Goal: Ask a question: Seek information or help from site administrators or community

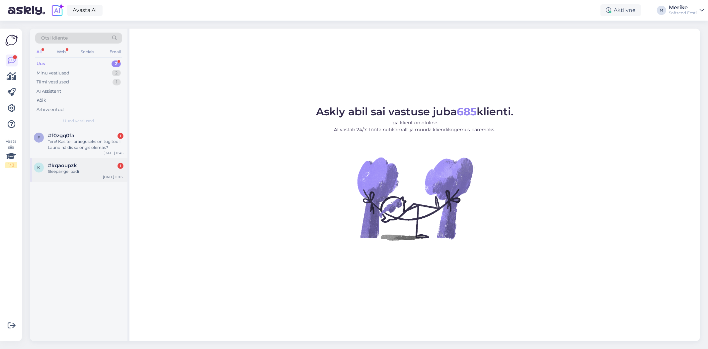
click at [64, 168] on span "#kqaoupzk" at bounding box center [62, 165] width 29 height 6
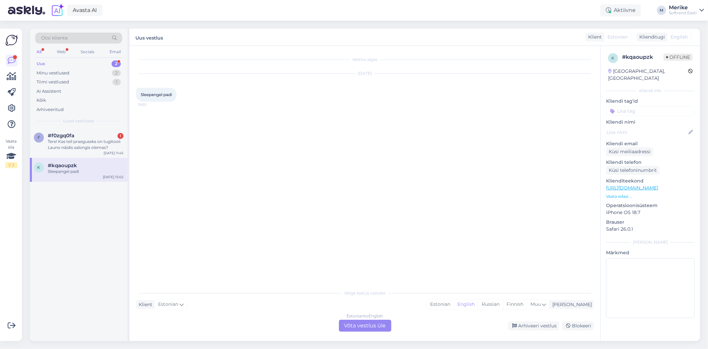
click at [74, 167] on span "#kqaoupzk" at bounding box center [62, 165] width 29 height 6
click at [354, 320] on div "Estonian to English Võta vestlus üle" at bounding box center [365, 325] width 52 height 12
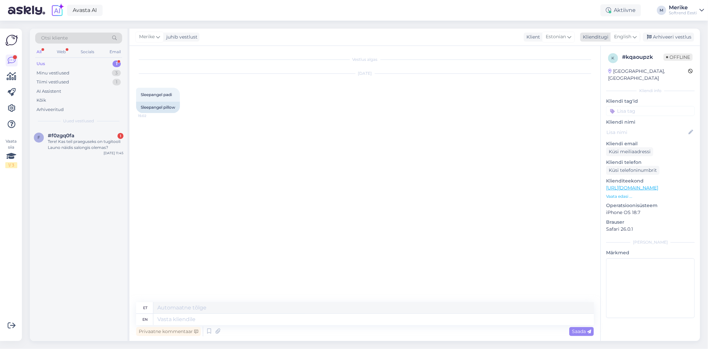
click at [637, 35] on div "English" at bounding box center [626, 37] width 30 height 11
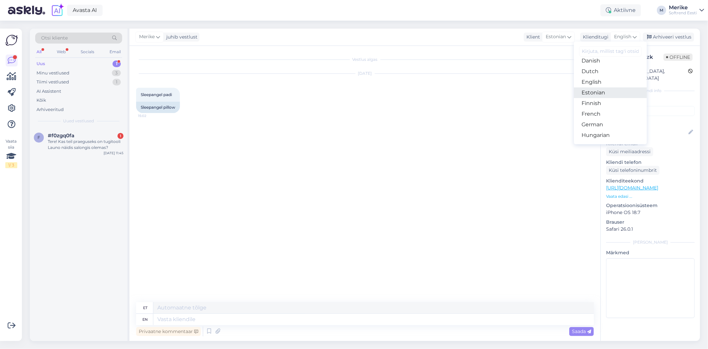
click at [593, 98] on link "Estonian" at bounding box center [610, 92] width 73 height 11
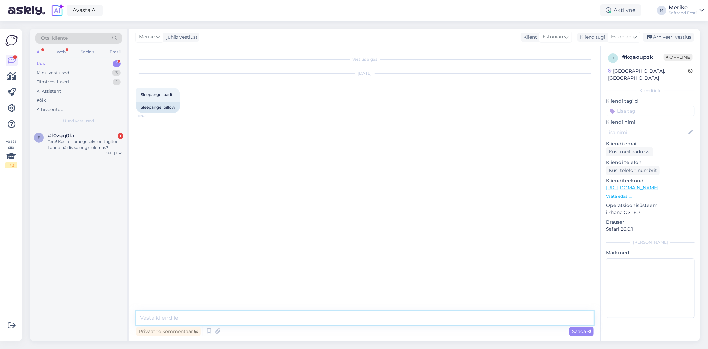
click at [148, 316] on textarea at bounding box center [365, 318] width 458 height 14
drag, startPoint x: 148, startPoint y: 316, endPoint x: 197, endPoint y: 318, distance: 49.5
click at [197, 318] on textarea "Tere. kuidas" at bounding box center [365, 318] width 458 height 14
click at [214, 317] on textarea "Tere. kuidas saan abika olla ?" at bounding box center [365, 318] width 458 height 14
click at [160, 318] on textarea "Tere. kuidas saan abiks olla ?" at bounding box center [365, 318] width 458 height 14
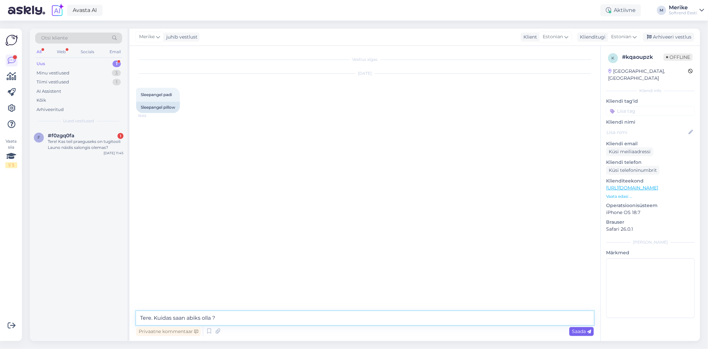
type textarea "Tere. Kuidas saan abiks olla ?"
click at [584, 331] on span "Saada" at bounding box center [581, 331] width 19 height 6
click at [76, 142] on div "Tere! Kas teil praeguseks on tugitooli Launo näidis salongis olemas?" at bounding box center [86, 144] width 76 height 12
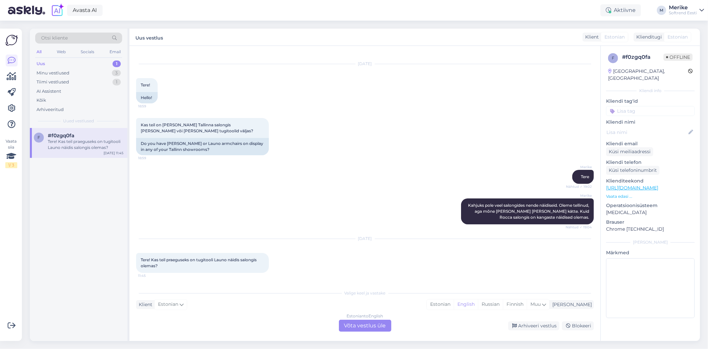
click at [361, 325] on div "Estonian to English Võta vestlus üle" at bounding box center [365, 325] width 52 height 12
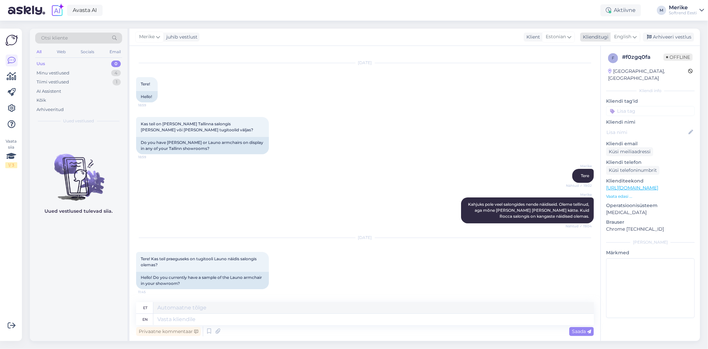
click at [638, 35] on div "English" at bounding box center [626, 37] width 30 height 11
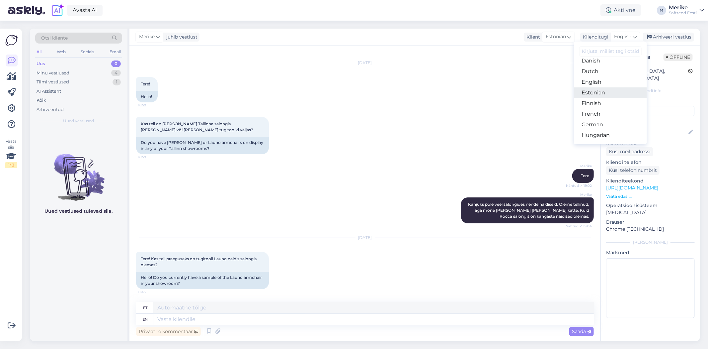
click at [592, 98] on link "Estonian" at bounding box center [610, 92] width 73 height 11
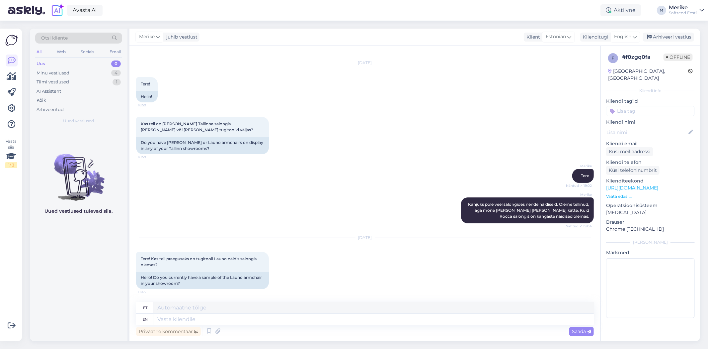
scroll to position [2, 0]
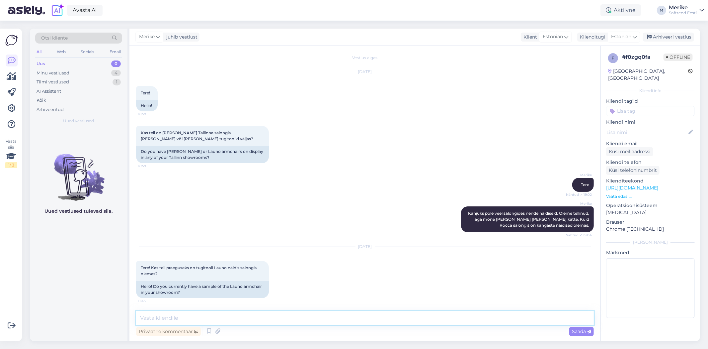
click at [155, 318] on textarea at bounding box center [365, 318] width 458 height 14
type textarea "Tere."
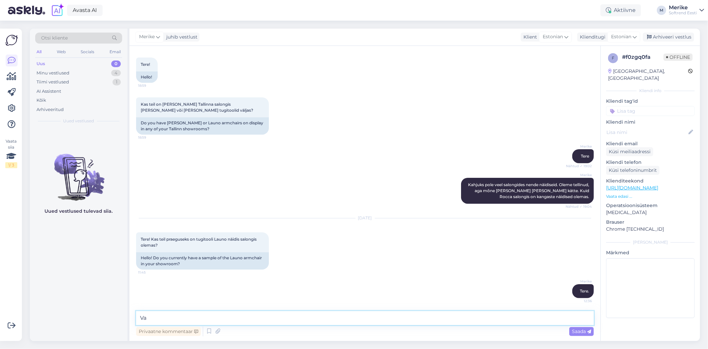
type textarea "V"
click at [171, 318] on textarea "meile tulisellelt tootjalt tugitoole, aga vaatasn, et" at bounding box center [365, 318] width 458 height 14
click at [303, 318] on textarea "[PERSON_NAME] sellelt tootjalt tugitoole, aga vaatasn, et" at bounding box center [365, 318] width 458 height 14
click at [319, 318] on textarea "[PERSON_NAME] sellelt tootjalt tugitoole, aga [PERSON_NAME] tugitooli ei tulnud." at bounding box center [365, 318] width 458 height 14
click at [394, 318] on textarea "[PERSON_NAME] sellelt tootjalt tugitoole, aga [PERSON_NAME] tugitooli kahjuks e…" at bounding box center [365, 318] width 458 height 14
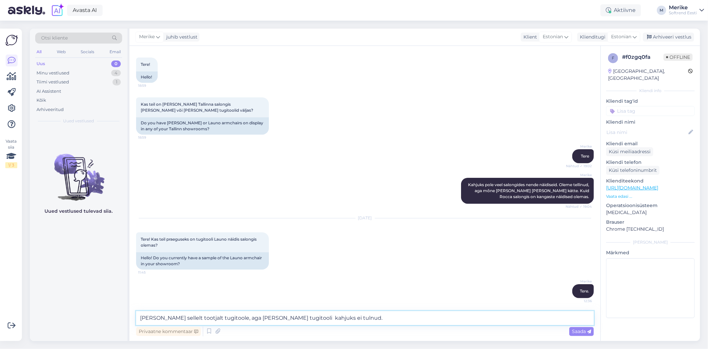
click at [147, 316] on textarea "[PERSON_NAME] sellelt tootjalt tugitoole, aga [PERSON_NAME] tugitooli kahjuks e…" at bounding box center [365, 318] width 458 height 14
click at [387, 321] on textarea "[PERSON_NAME] sellelt tootjalt tugitoole, aga [PERSON_NAME] tugitooli kahjuks e…" at bounding box center [365, 318] width 458 height 14
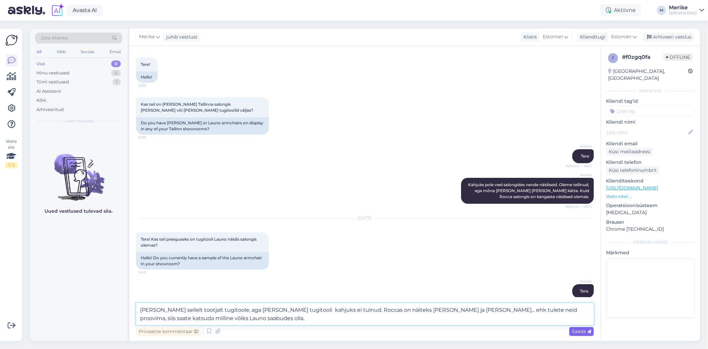
type textarea "[PERSON_NAME] sellelt tootjalt tugitoole, aga [PERSON_NAME] tugitooli kahjuks e…"
click at [578, 331] on span "Saada" at bounding box center [581, 331] width 19 height 6
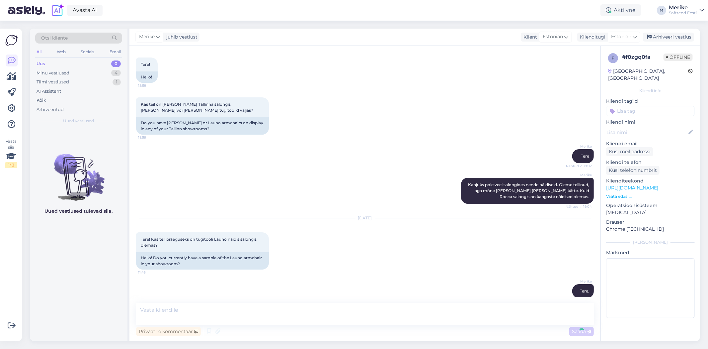
scroll to position [77, 0]
